Goal: Task Accomplishment & Management: Manage account settings

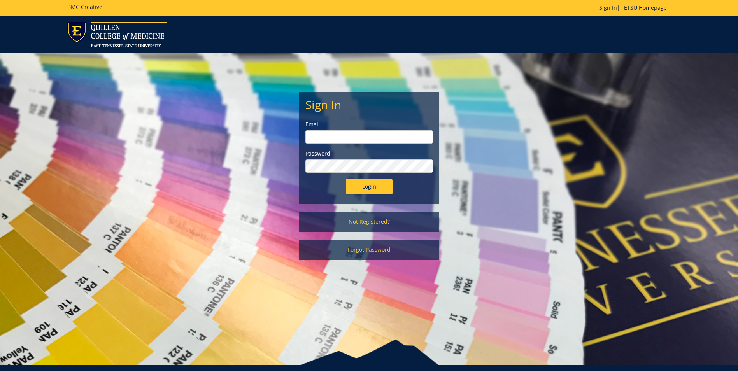
click at [336, 131] on input "email" at bounding box center [370, 136] width 128 height 13
type input "Maupincd@etsu.edu"
click at [346, 179] on input "Login" at bounding box center [369, 187] width 47 height 16
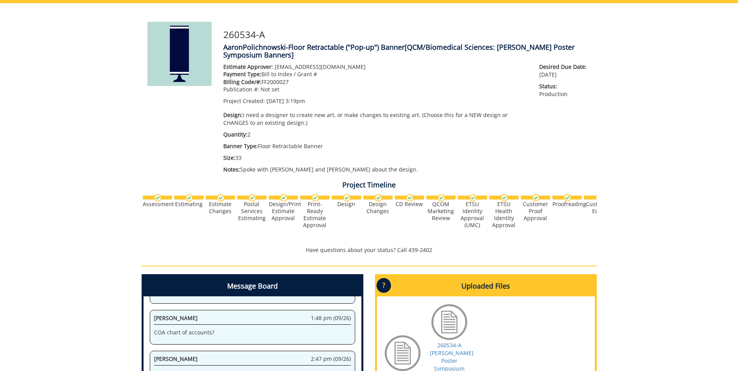
scroll to position [156, 0]
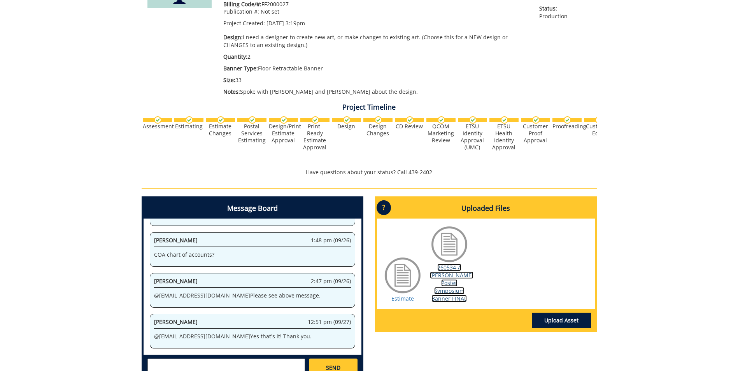
click at [440, 288] on link "260534-A Quillen Poster Symposium Banner FINAL" at bounding box center [452, 283] width 44 height 39
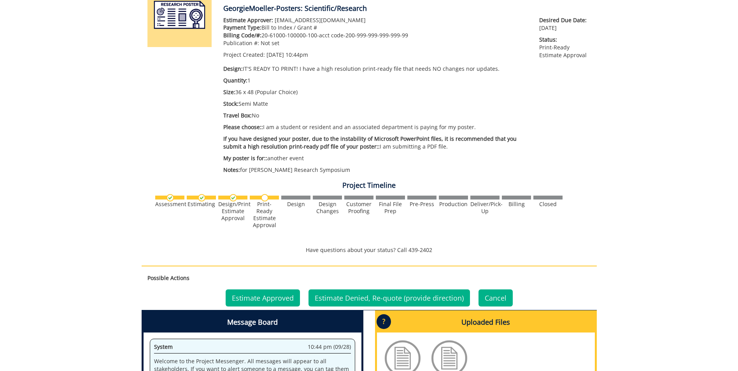
scroll to position [195, 0]
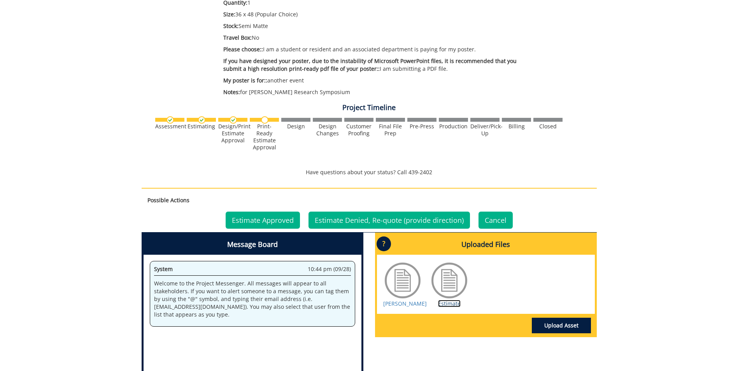
click at [442, 308] on link "Estimate" at bounding box center [449, 303] width 23 height 7
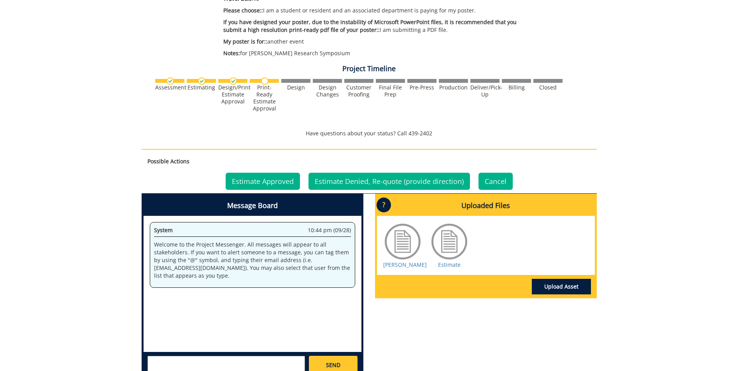
click at [137, 80] on div "Project Timeline Assessment Estimating" at bounding box center [369, 101] width 467 height 81
click at [149, 54] on div "Project Timeline Assessment Estimating" at bounding box center [369, 11] width 467 height 259
click at [270, 178] on link "Estimate Approved" at bounding box center [263, 181] width 74 height 17
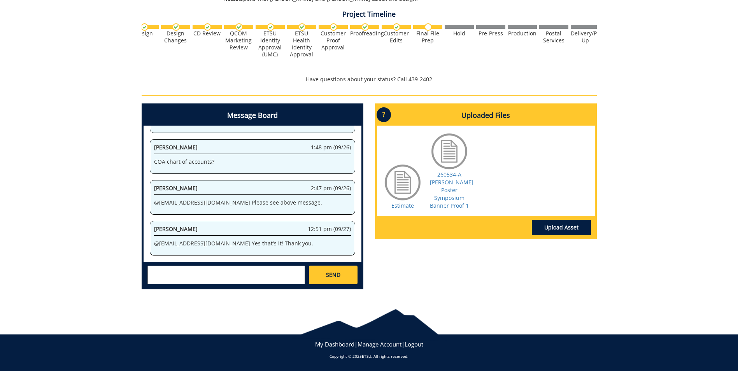
scroll to position [127409, 0]
click at [257, 272] on textarea at bounding box center [227, 275] width 158 height 19
click at [230, 263] on div "SEND" at bounding box center [253, 275] width 218 height 26
click at [232, 271] on textarea at bounding box center [227, 275] width 158 height 19
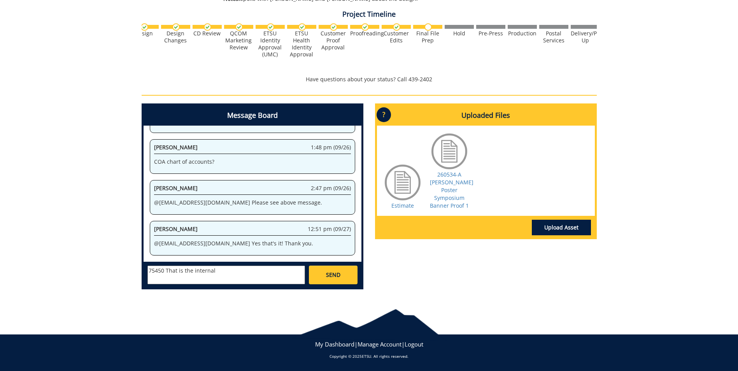
scroll to position [132080, 0]
drag, startPoint x: 215, startPoint y: 272, endPoint x: 167, endPoint y: 277, distance: 48.9
click at [167, 277] on textarea "75450 That is the internal" at bounding box center [227, 275] width 158 height 19
type textarea "75450"
click at [328, 276] on span "SEND" at bounding box center [333, 275] width 14 height 8
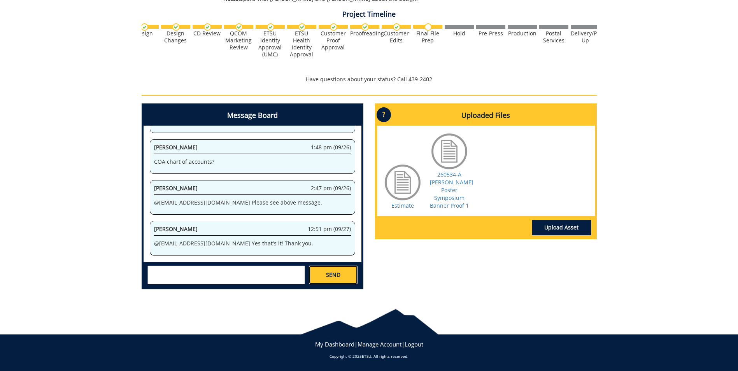
scroll to position [132997, 0]
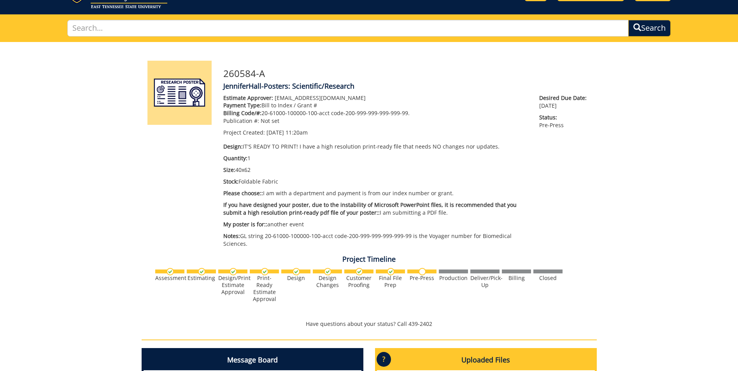
scroll to position [80409, 0]
